Goal: Communication & Community: Ask a question

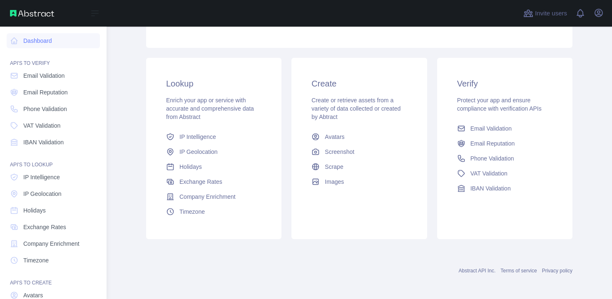
click at [35, 78] on span "Email Validation" at bounding box center [43, 76] width 41 height 8
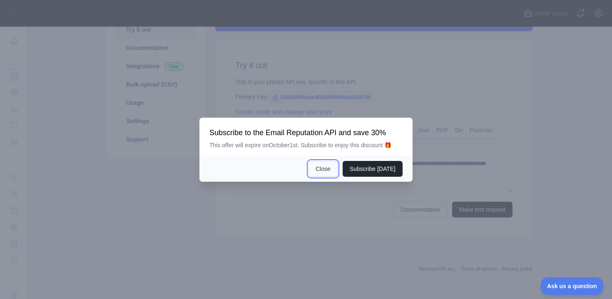
click at [327, 171] on button "Close" at bounding box center [322, 169] width 29 height 16
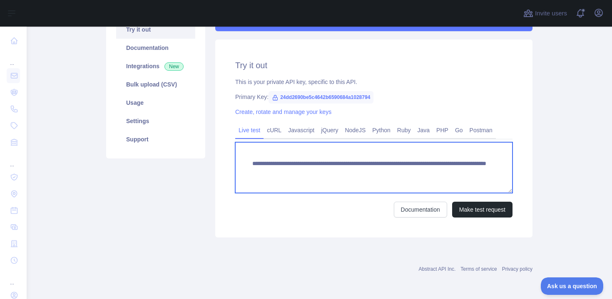
drag, startPoint x: 408, startPoint y: 172, endPoint x: 486, endPoint y: 173, distance: 77.8
click at [486, 173] on textarea "**********" at bounding box center [373, 167] width 277 height 51
paste textarea "**********"
type textarea "**********"
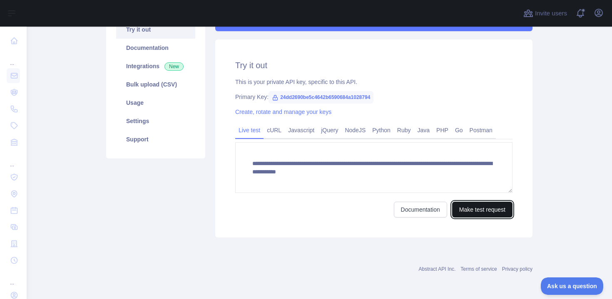
click at [480, 210] on button "Make test request" at bounding box center [482, 210] width 60 height 16
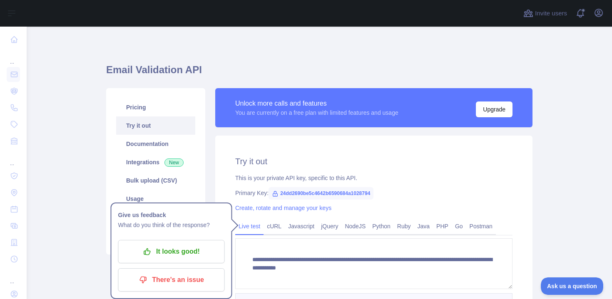
scroll to position [2, 0]
click at [593, 13] on icon "button" at bounding box center [598, 13] width 10 height 10
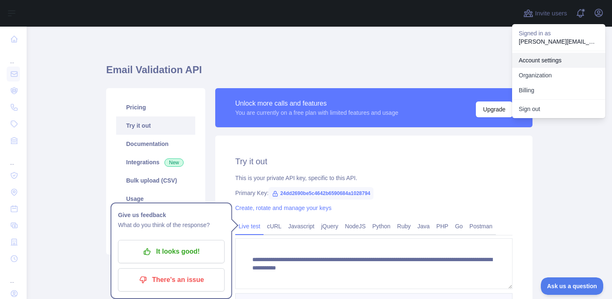
click at [555, 61] on link "Account settings" at bounding box center [558, 60] width 93 height 15
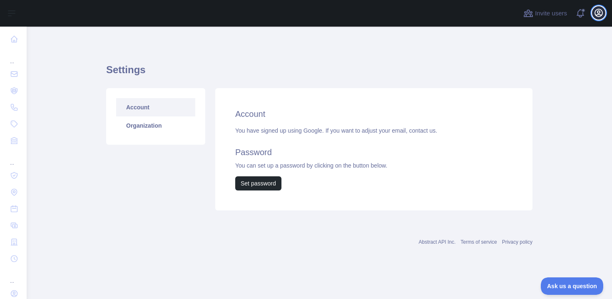
click at [594, 14] on icon "button" at bounding box center [598, 13] width 10 height 10
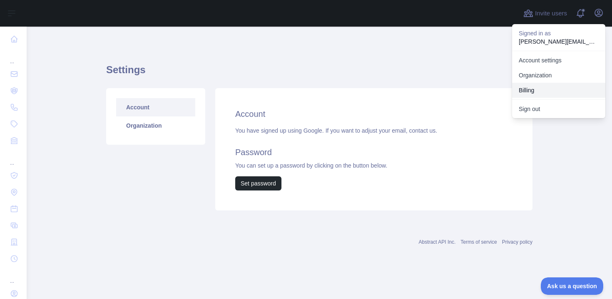
click at [533, 86] on button "Billing" at bounding box center [558, 90] width 93 height 15
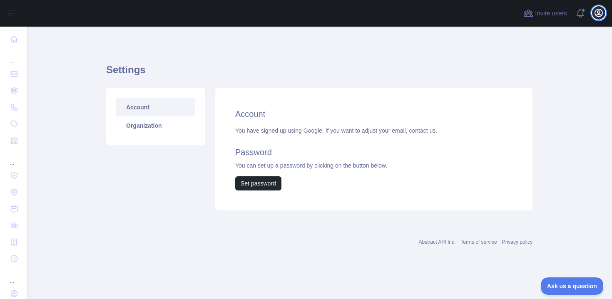
click at [596, 14] on icon "button" at bounding box center [598, 13] width 10 height 10
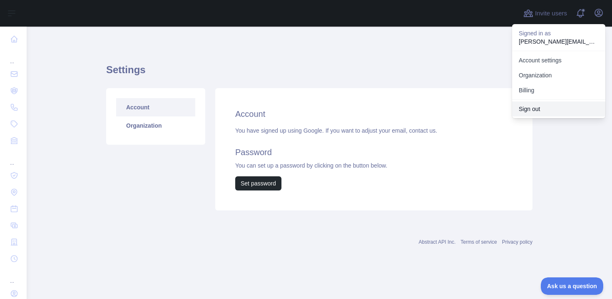
click at [539, 106] on button "Sign out" at bounding box center [558, 109] width 93 height 15
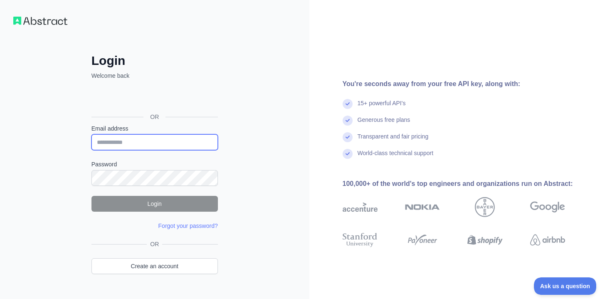
type input "**********"
click at [229, 129] on div "**********" at bounding box center [155, 175] width 160 height 245
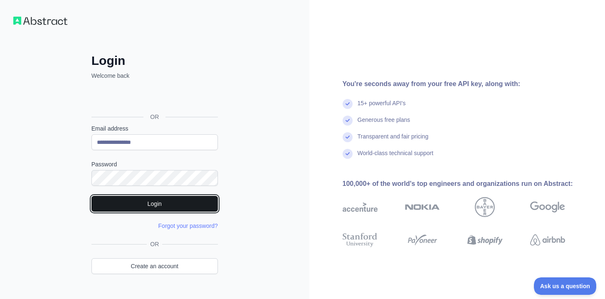
click at [169, 201] on button "Login" at bounding box center [155, 204] width 126 height 16
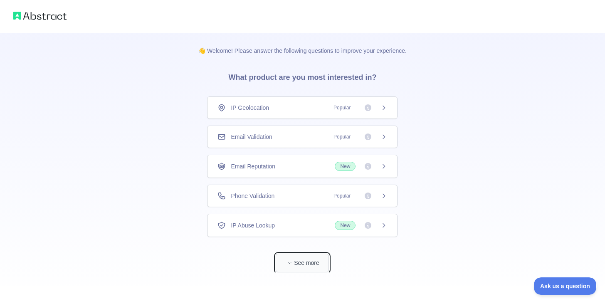
click at [299, 263] on button "See more" at bounding box center [302, 263] width 53 height 19
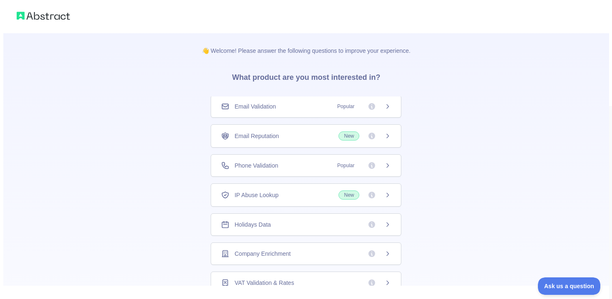
scroll to position [32, 0]
click at [312, 129] on div "Email Reputation New" at bounding box center [302, 133] width 191 height 23
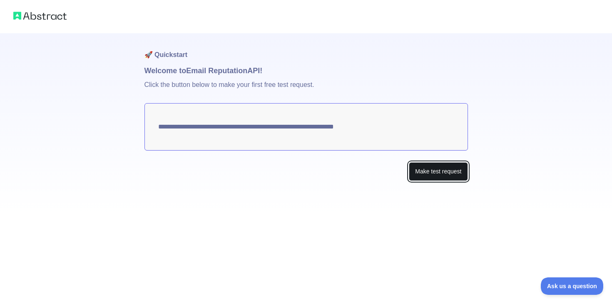
click at [420, 169] on button "Make test request" at bounding box center [438, 171] width 59 height 19
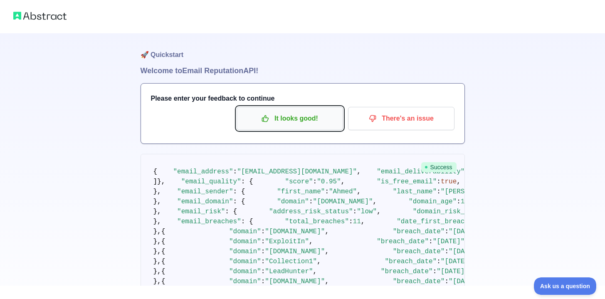
click at [318, 122] on p "It looks good!" at bounding box center [290, 119] width 94 height 14
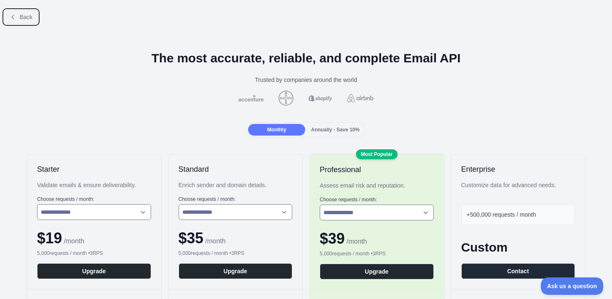
click at [30, 15] on span "Back" at bounding box center [26, 17] width 13 height 7
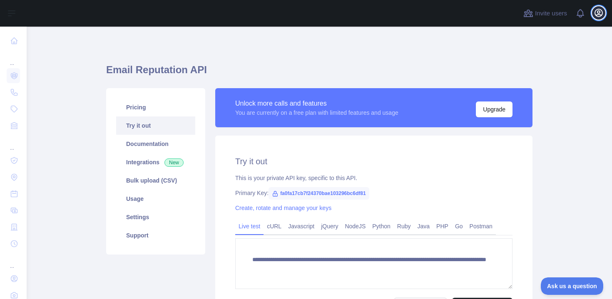
click at [600, 15] on icon "button" at bounding box center [598, 12] width 7 height 7
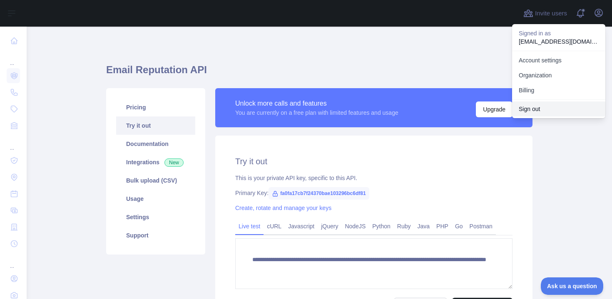
click at [545, 107] on button "Sign out" at bounding box center [558, 109] width 93 height 15
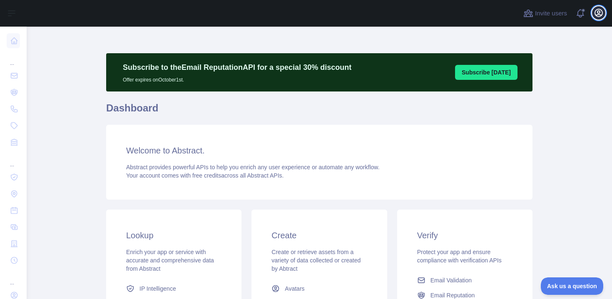
click at [598, 18] on button "Open user menu" at bounding box center [598, 12] width 13 height 13
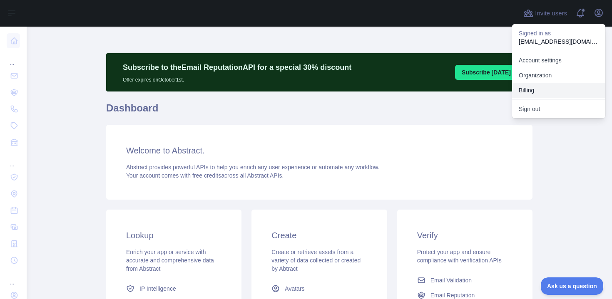
click at [559, 84] on button "Billing" at bounding box center [558, 90] width 93 height 15
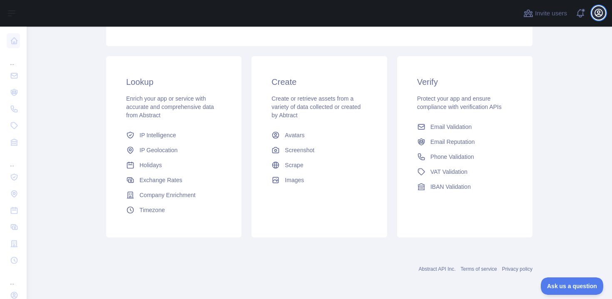
click at [593, 15] on button "Open user menu" at bounding box center [598, 12] width 13 height 13
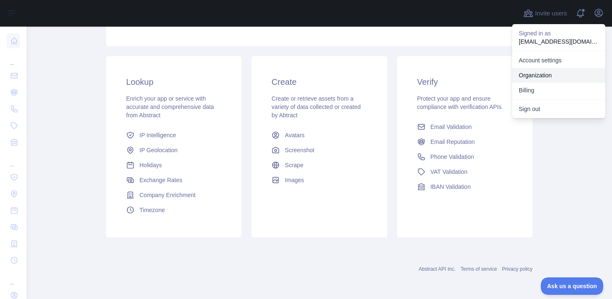
click at [548, 72] on link "Organization" at bounding box center [558, 75] width 93 height 15
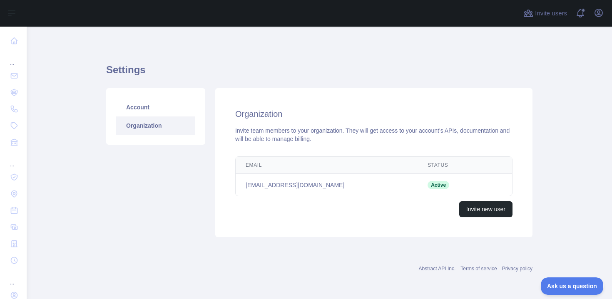
click at [593, 19] on div "Open user menu" at bounding box center [598, 13] width 13 height 15
click at [596, 17] on icon "button" at bounding box center [598, 13] width 10 height 10
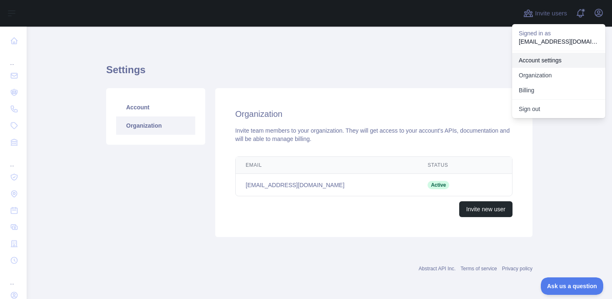
click at [558, 58] on link "Account settings" at bounding box center [558, 60] width 93 height 15
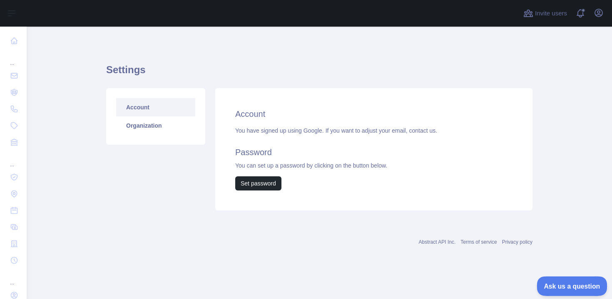
drag, startPoint x: 1089, startPoint y: 553, endPoint x: 558, endPoint y: 284, distance: 594.5
click at [558, 284] on span "Ask us a question" at bounding box center [567, 285] width 62 height 6
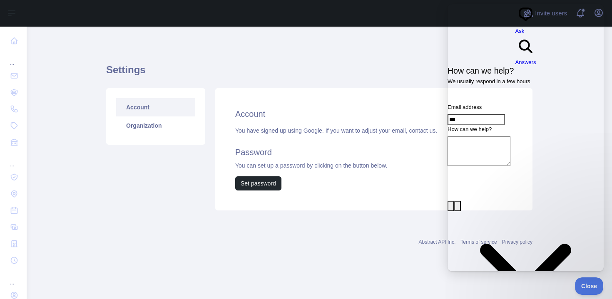
type input "**********"
click at [510, 136] on textarea "How can we help?" at bounding box center [478, 151] width 63 height 30
type textarea "**********"
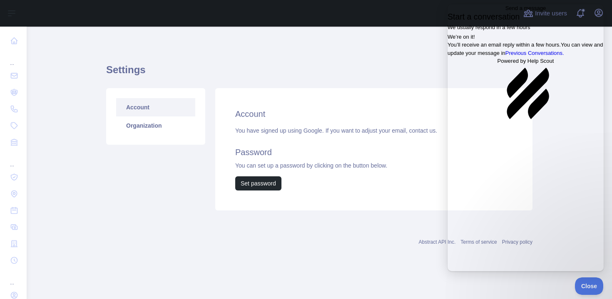
click at [347, 54] on div "Settings Account Organization Account You have signed up using Google. If you w…" at bounding box center [319, 135] width 426 height 176
click at [505, 12] on link "Go back" at bounding box center [505, 12] width 0 height 0
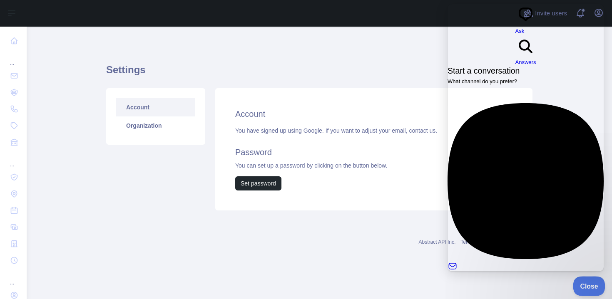
click at [590, 278] on button "Close" at bounding box center [587, 284] width 28 height 17
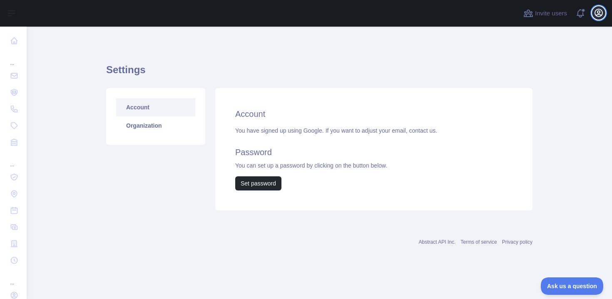
click at [602, 11] on icon "button" at bounding box center [598, 12] width 7 height 7
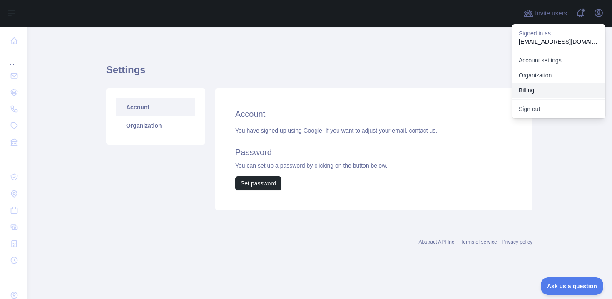
click at [538, 88] on button "Billing" at bounding box center [558, 90] width 93 height 15
